Goal: Transaction & Acquisition: Register for event/course

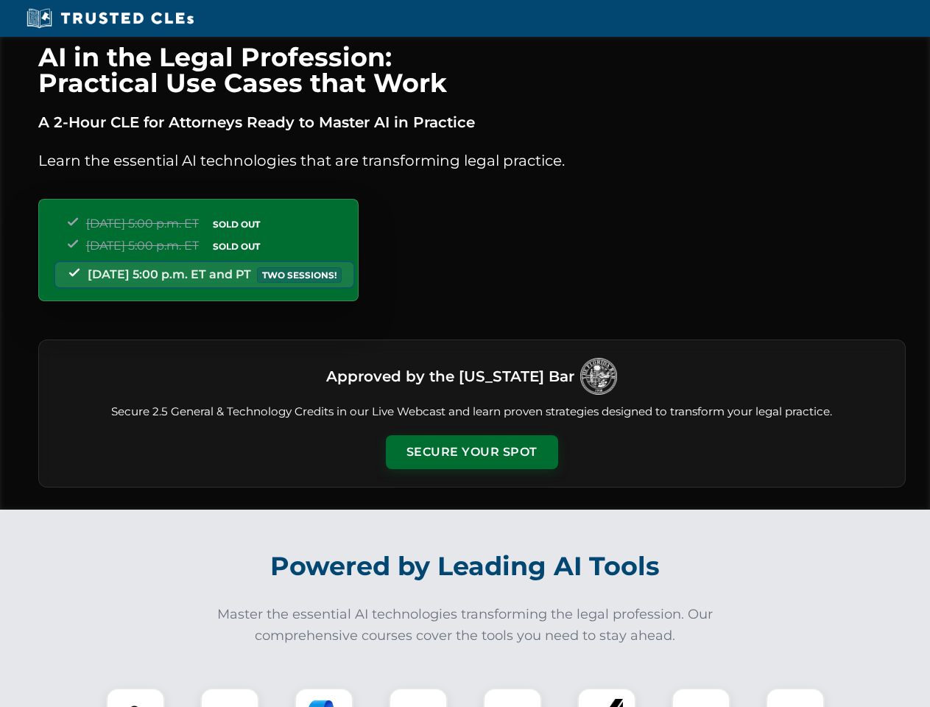
click at [471, 452] on button "Secure Your Spot" at bounding box center [472, 452] width 172 height 34
click at [135, 697] on img at bounding box center [135, 716] width 43 height 43
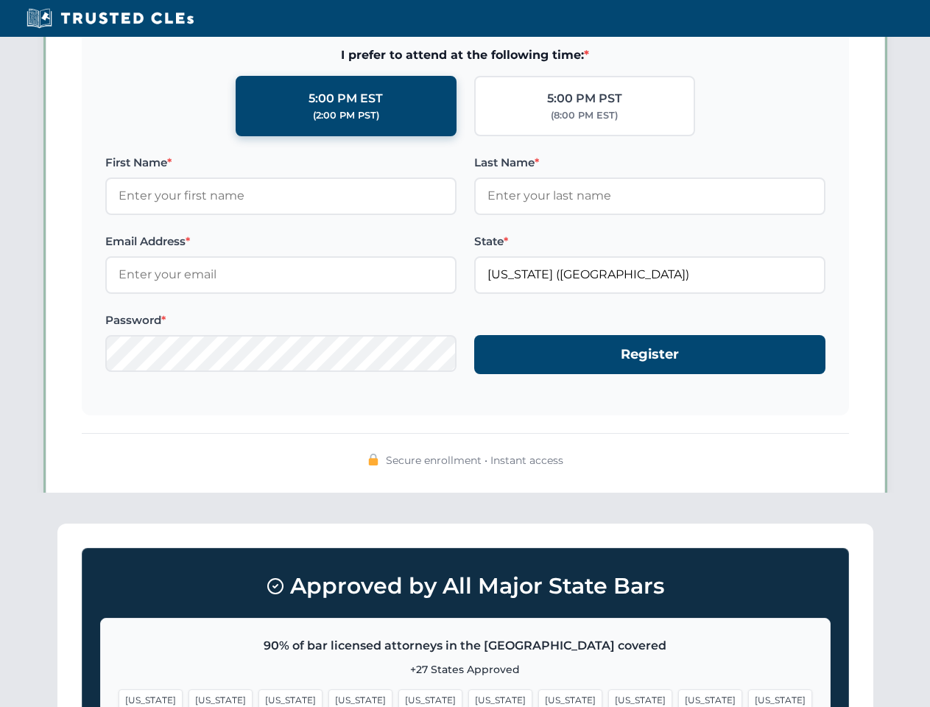
click at [538, 697] on span "[US_STATE]" at bounding box center [570, 699] width 64 height 21
click at [678, 697] on span "[US_STATE]" at bounding box center [710, 699] width 64 height 21
